Goal: Navigation & Orientation: Find specific page/section

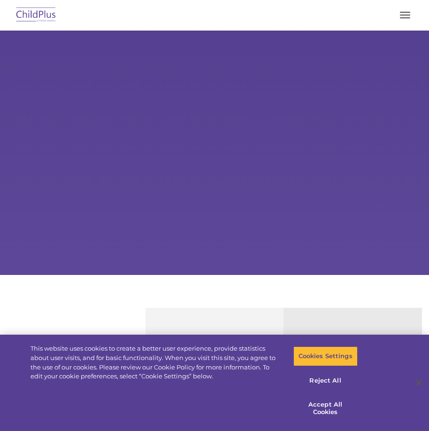
select select "MEDIUM"
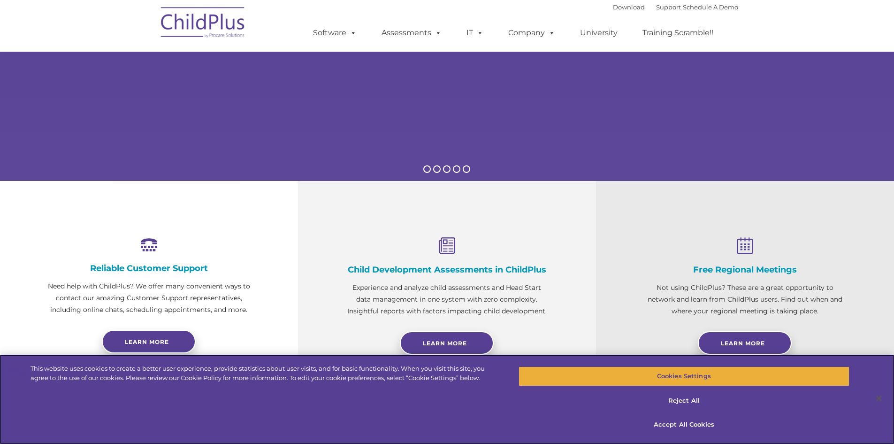
scroll to position [188, 0]
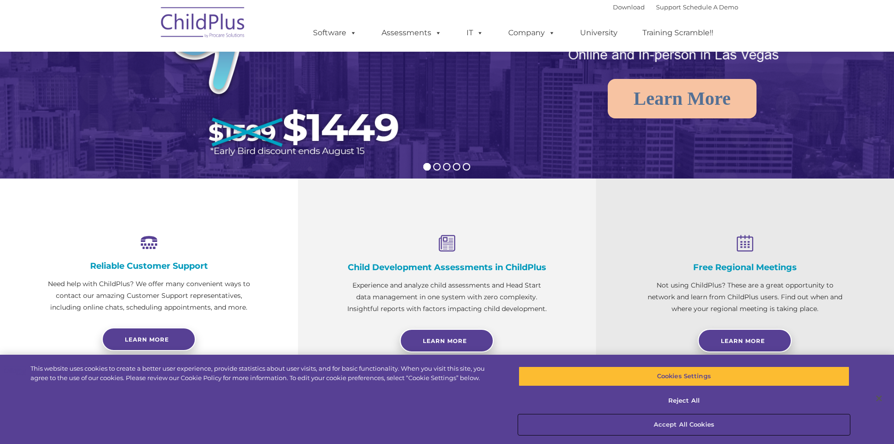
click at [429, 427] on button "Accept All Cookies" at bounding box center [684, 425] width 331 height 20
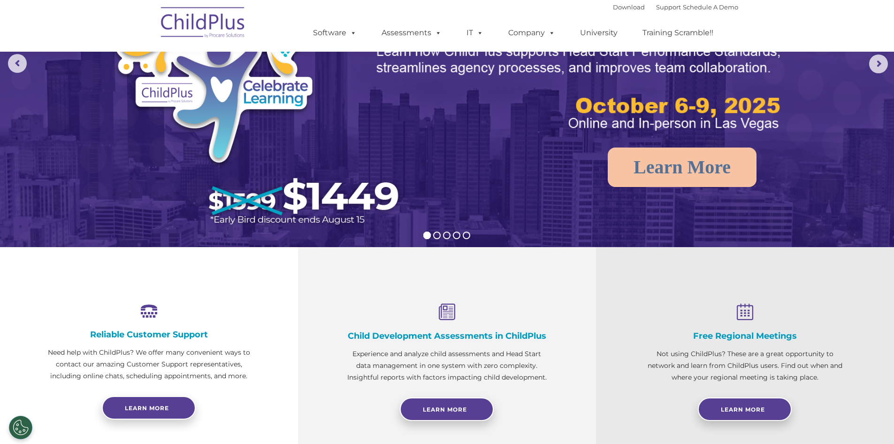
scroll to position [0, 0]
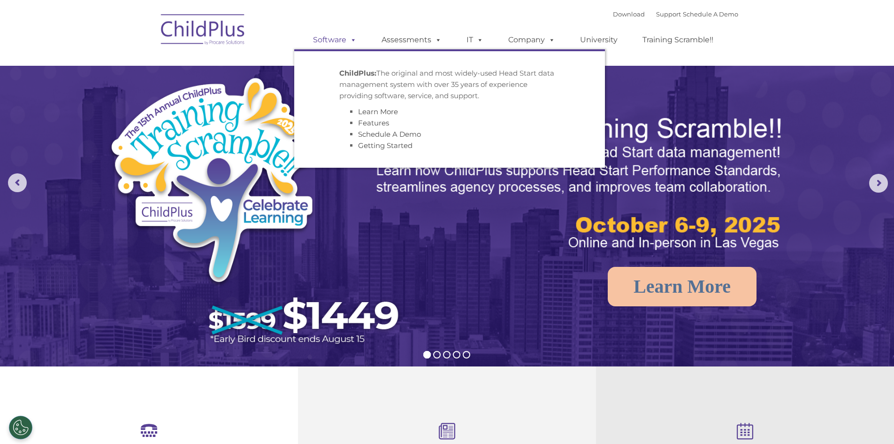
click at [334, 39] on link "Software" at bounding box center [335, 40] width 62 height 19
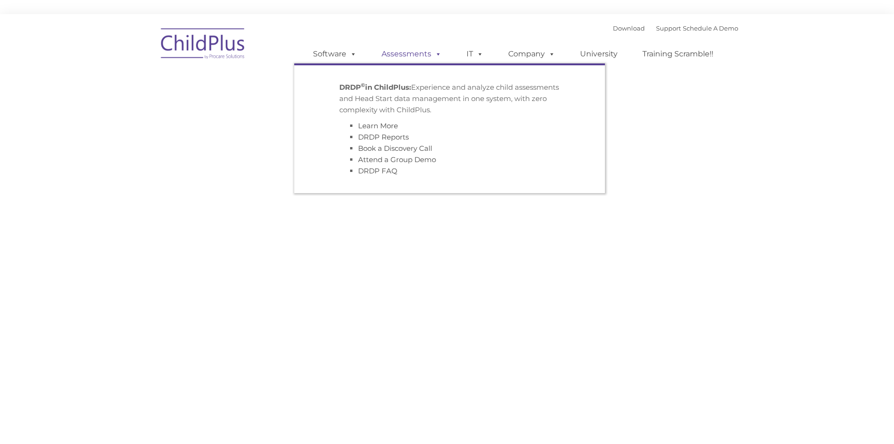
type input ""
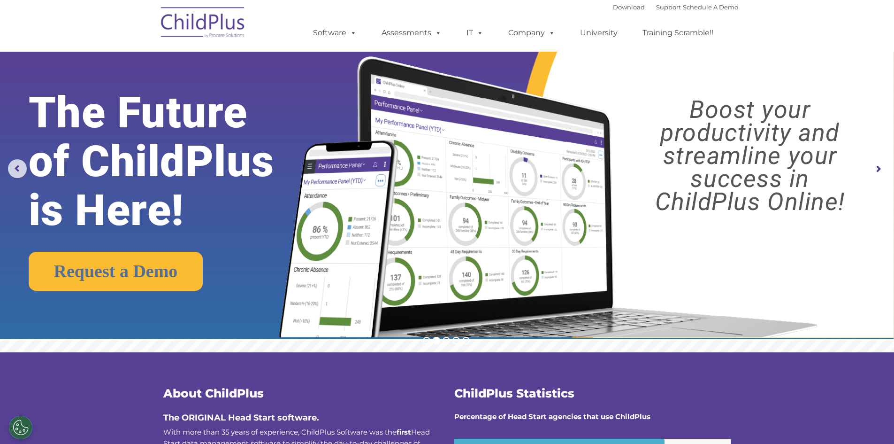
click at [219, 28] on img at bounding box center [203, 23] width 94 height 47
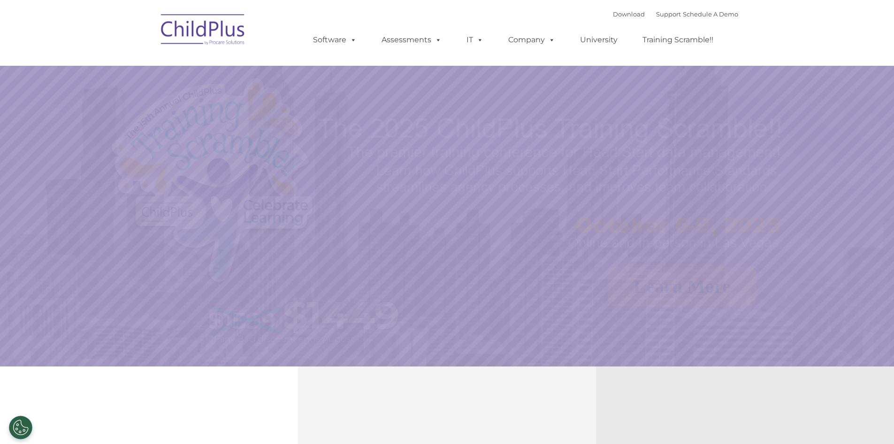
select select "MEDIUM"
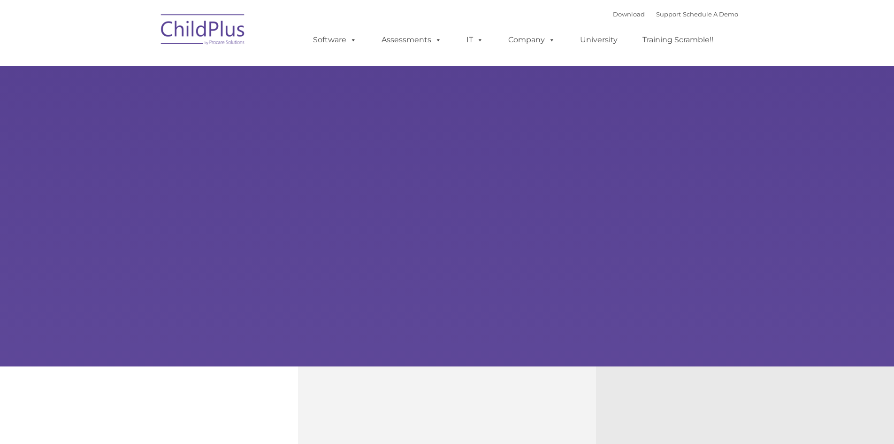
type input ""
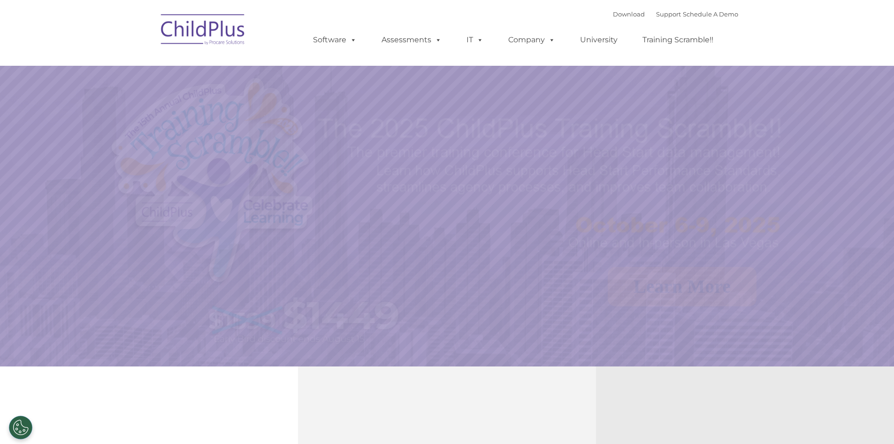
select select "MEDIUM"
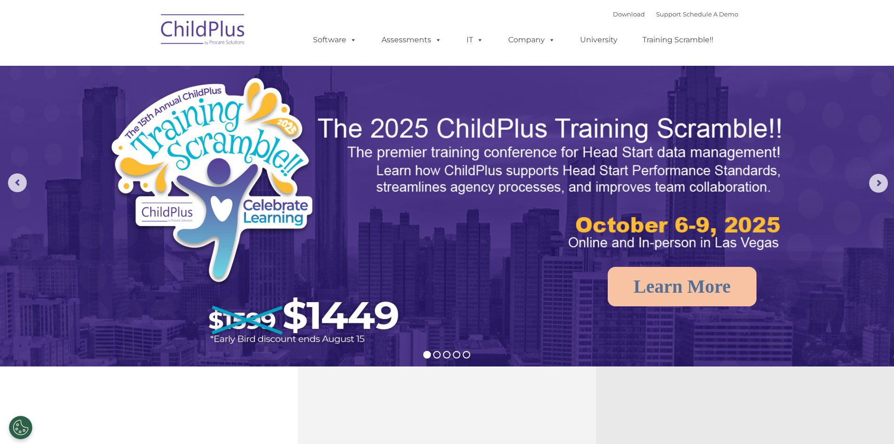
click at [616, 7] on div "Download Support | Schedule A Demo " at bounding box center [675, 14] width 125 height 14
click at [616, 13] on link "Download" at bounding box center [629, 14] width 32 height 8
